Goal: Information Seeking & Learning: Understand process/instructions

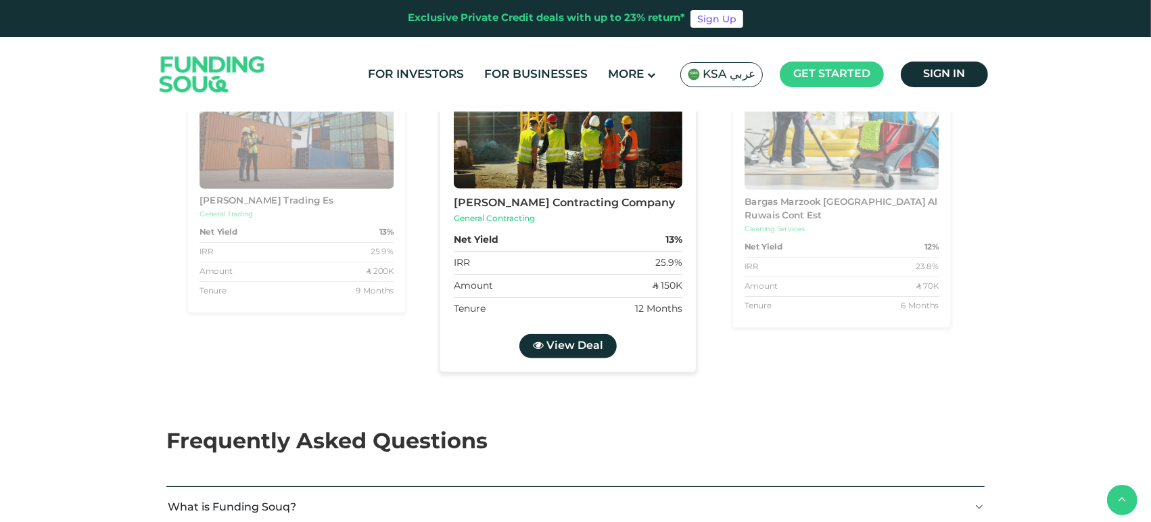
scroll to position [4000, 0]
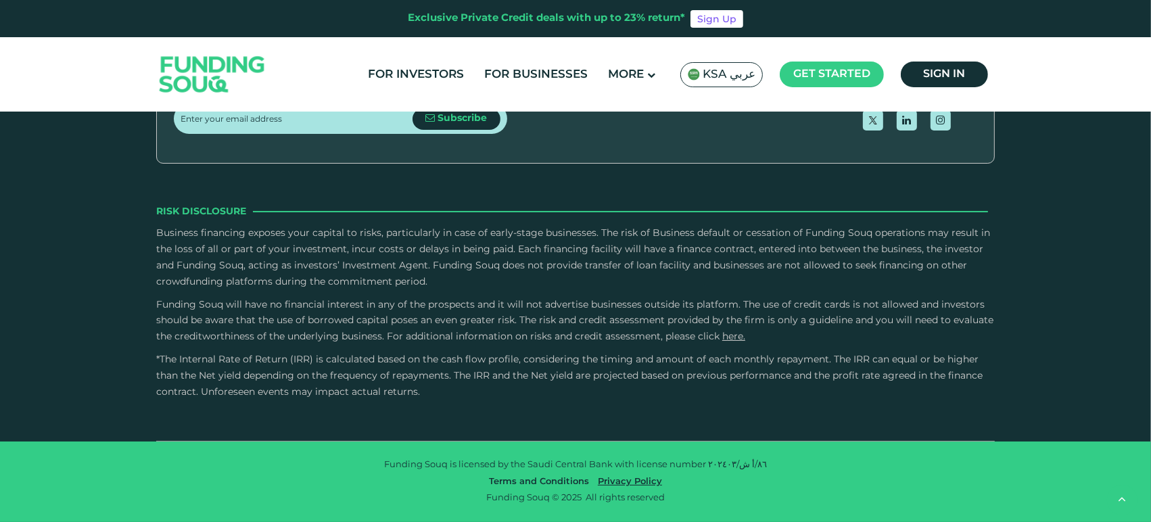
click at [522, 479] on link "Terms and Conditions" at bounding box center [538, 481] width 107 height 9
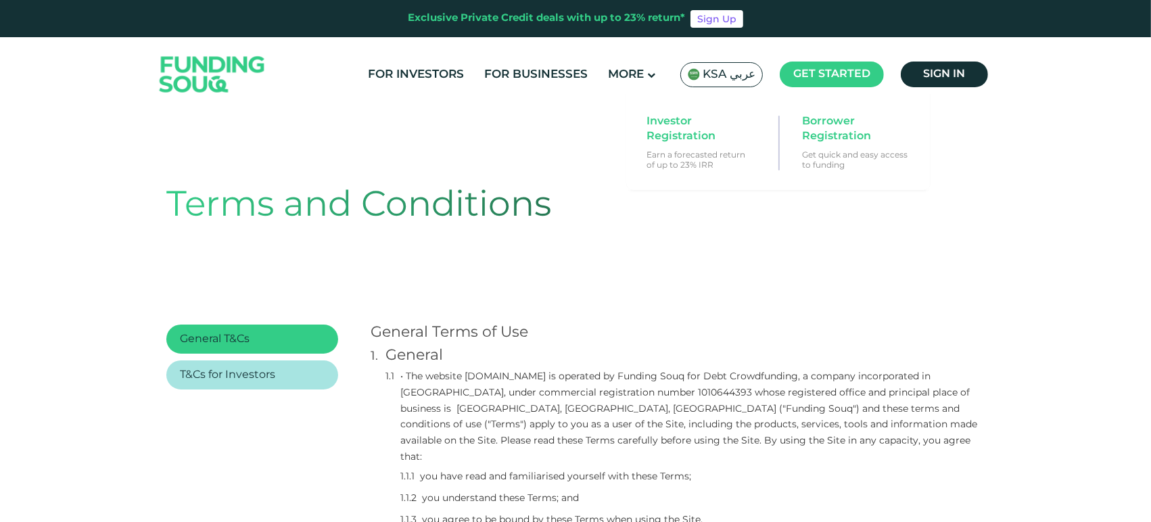
click at [785, 160] on div "Investor Registration Earn a forecasted return of up to 23% IRR Borrower Regist…" at bounding box center [778, 142] width 304 height 96
click at [822, 351] on div "General" at bounding box center [684, 354] width 599 height 15
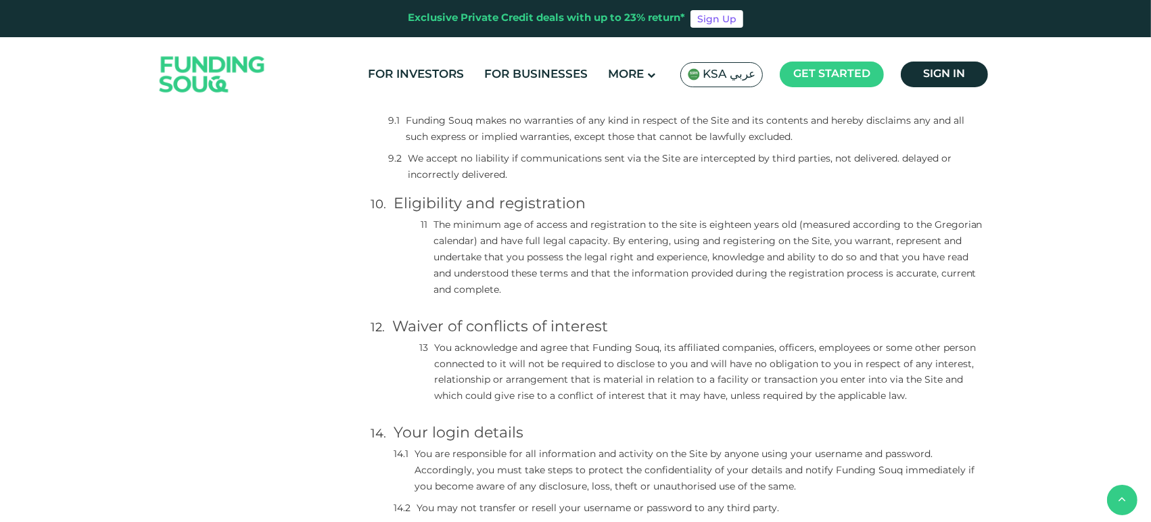
scroll to position [2199, 0]
